Goal: Task Accomplishment & Management: Manage account settings

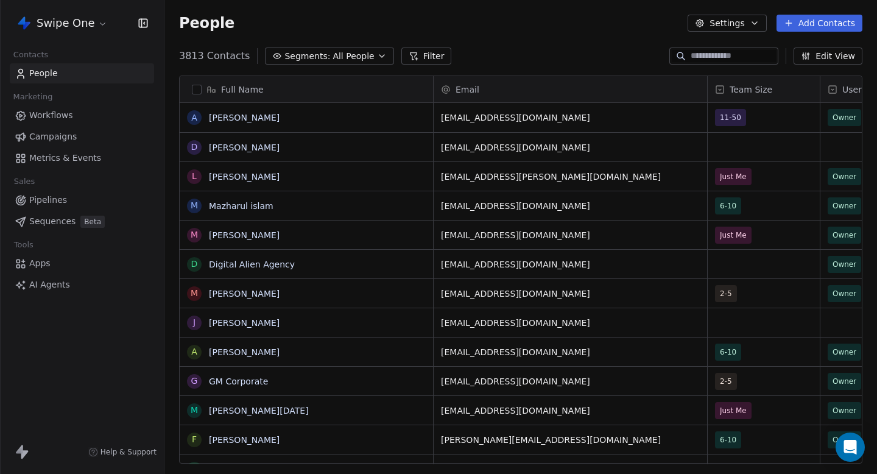
scroll to position [1, 1]
click at [69, 18] on html "Swipe One Contacts People Marketing Workflows Campaigns Metrics & Events Sales …" at bounding box center [438, 237] width 877 height 474
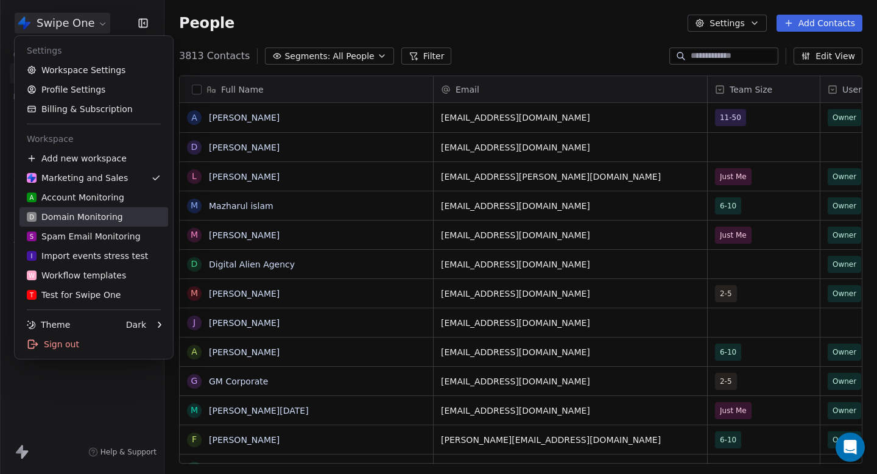
click at [94, 218] on div "D Domain Monitoring" at bounding box center [75, 217] width 96 height 12
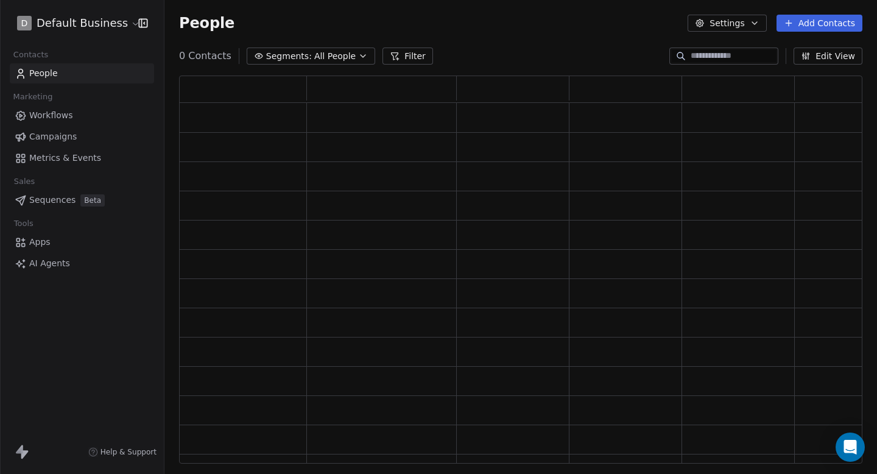
scroll to position [388, 683]
click at [709, 56] on input at bounding box center [732, 56] width 85 height 12
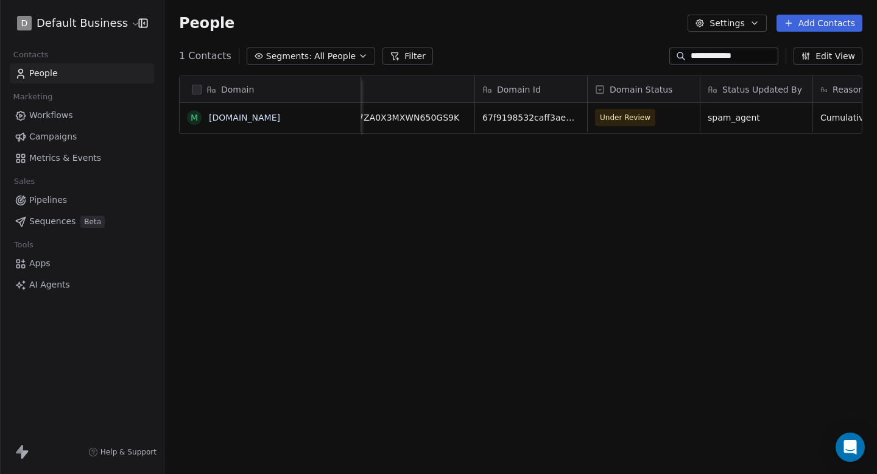
scroll to position [0, 164]
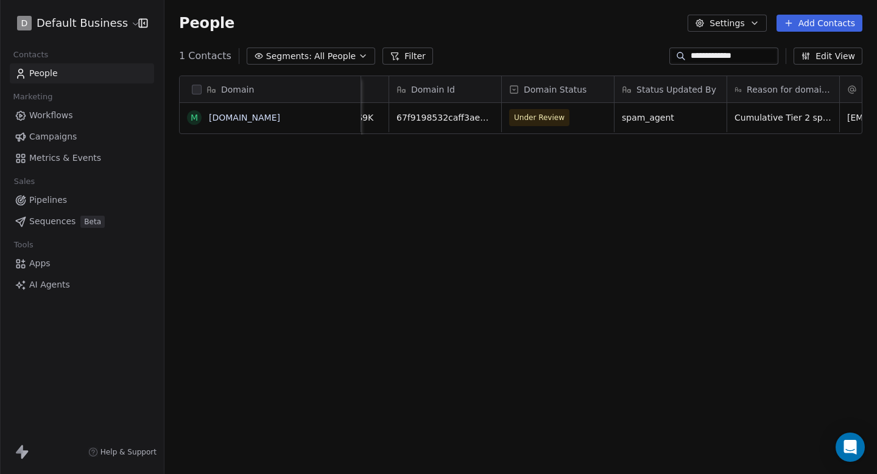
type input "**********"
click at [551, 121] on span "Under Review" at bounding box center [539, 117] width 51 height 12
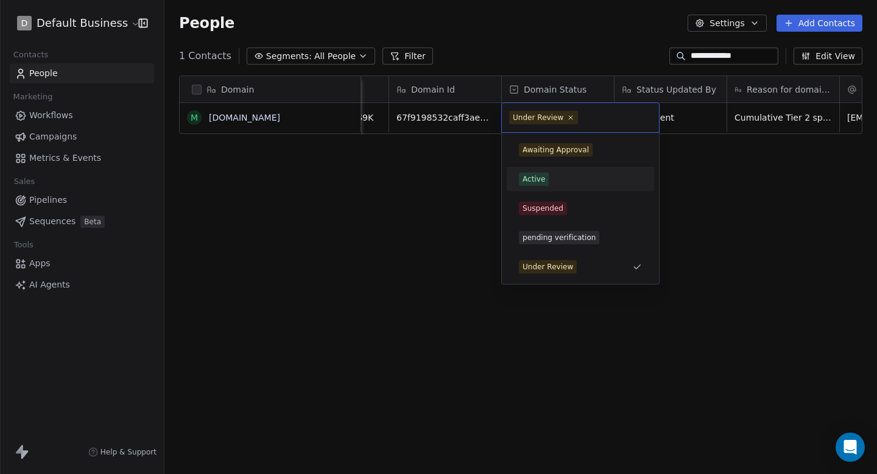
click at [559, 187] on div "Active" at bounding box center [580, 178] width 138 height 19
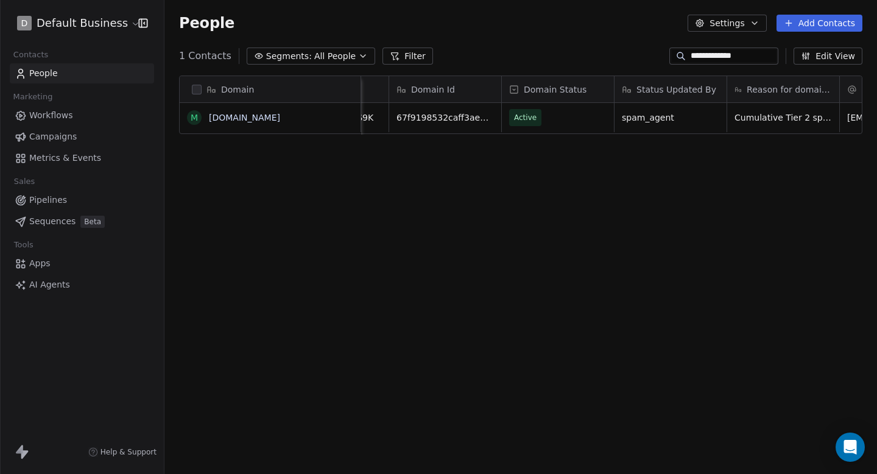
click at [502, 178] on div "Domain m metaskill.com Account Id Domain Id Domain Status Status Updated By Rea…" at bounding box center [520, 274] width 712 height 417
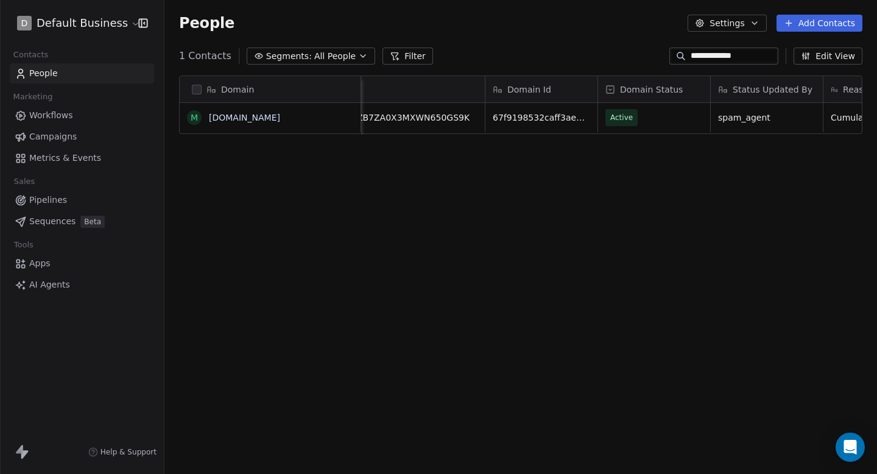
scroll to position [0, 0]
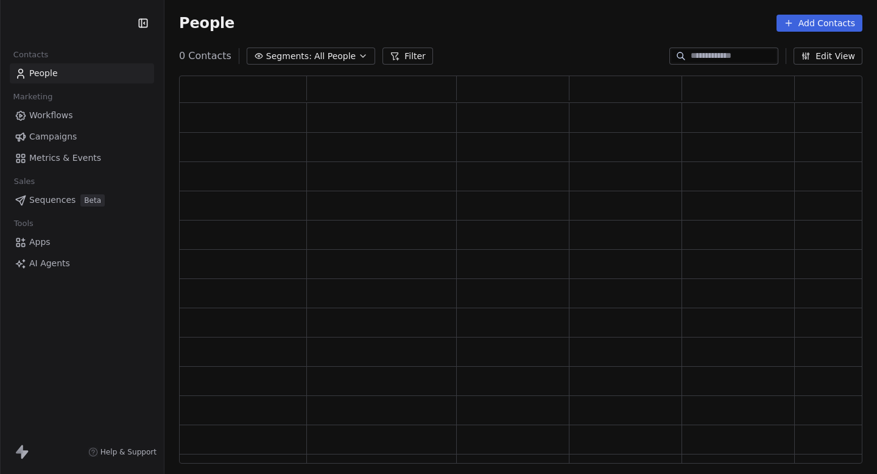
scroll to position [388, 683]
